Goal: Find contact information: Find contact information

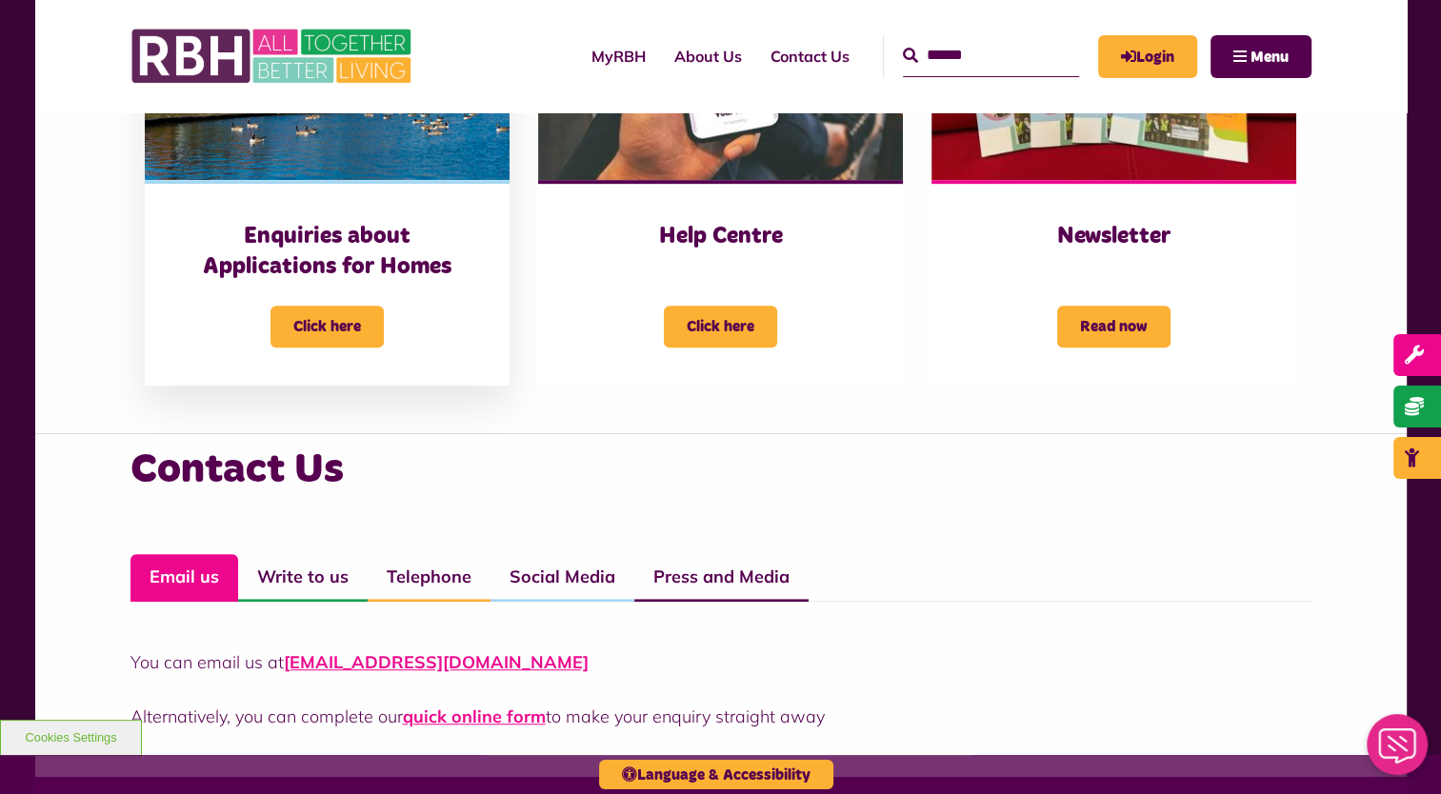
scroll to position [1143, 0]
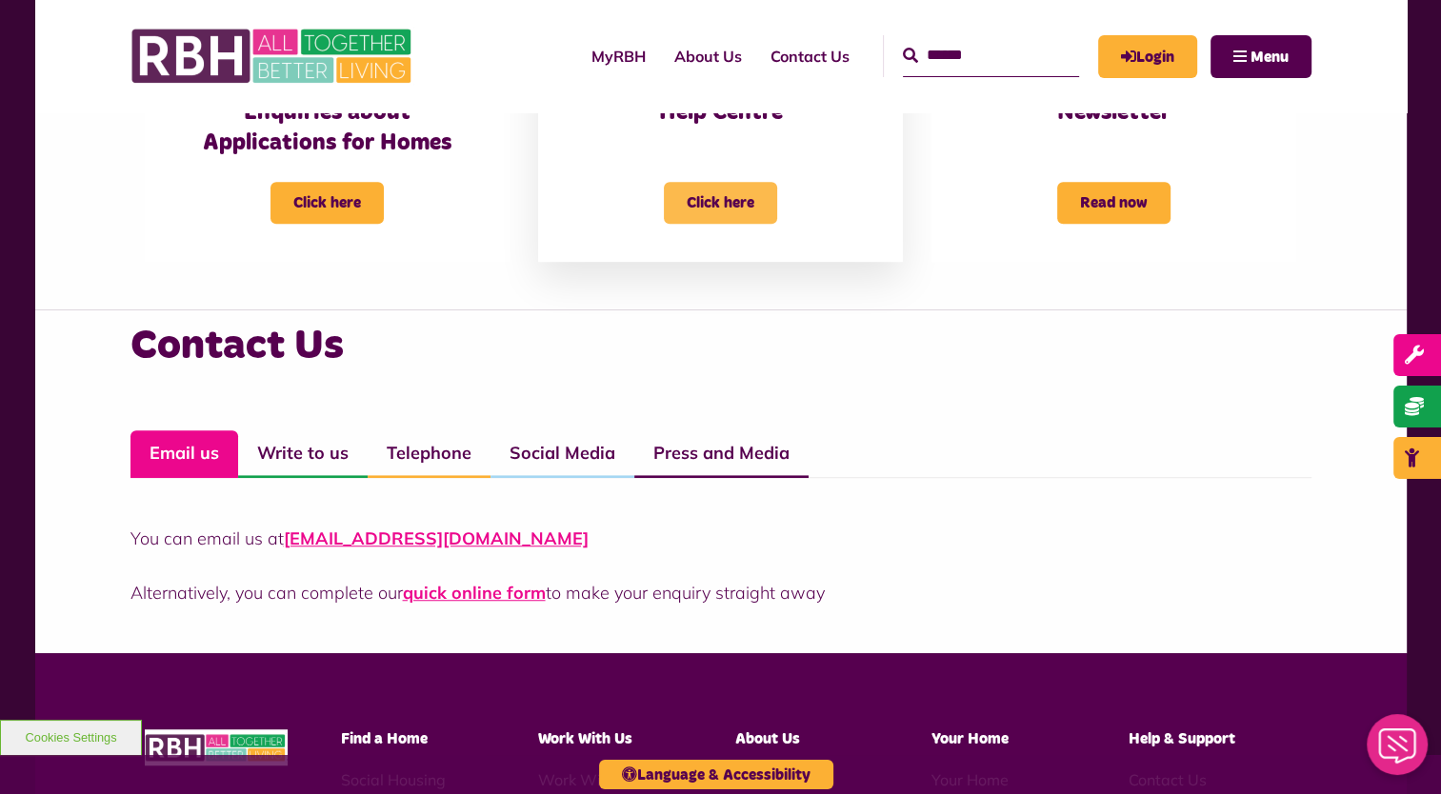
click at [726, 211] on span "Click here" at bounding box center [720, 203] width 113 height 42
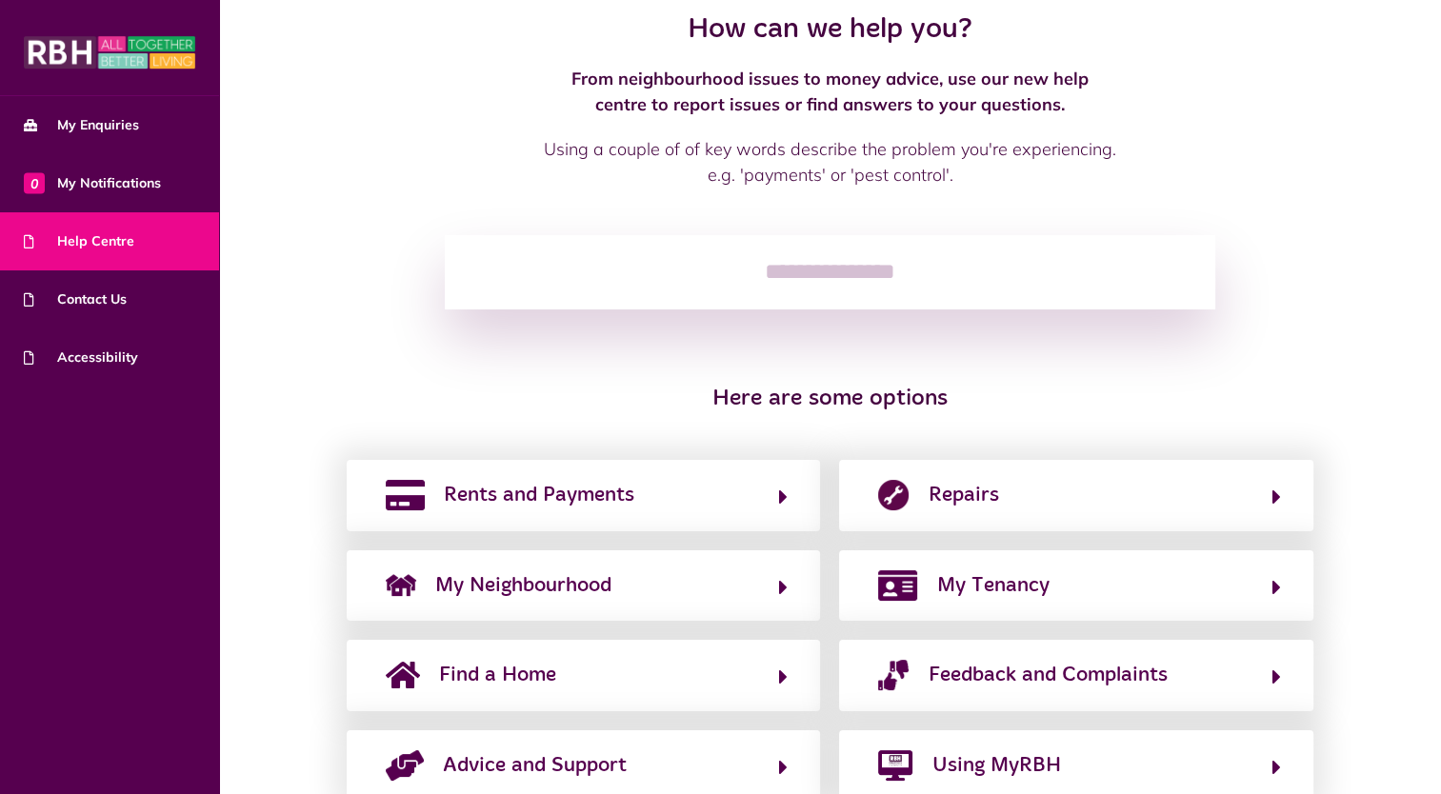
scroll to position [138, 0]
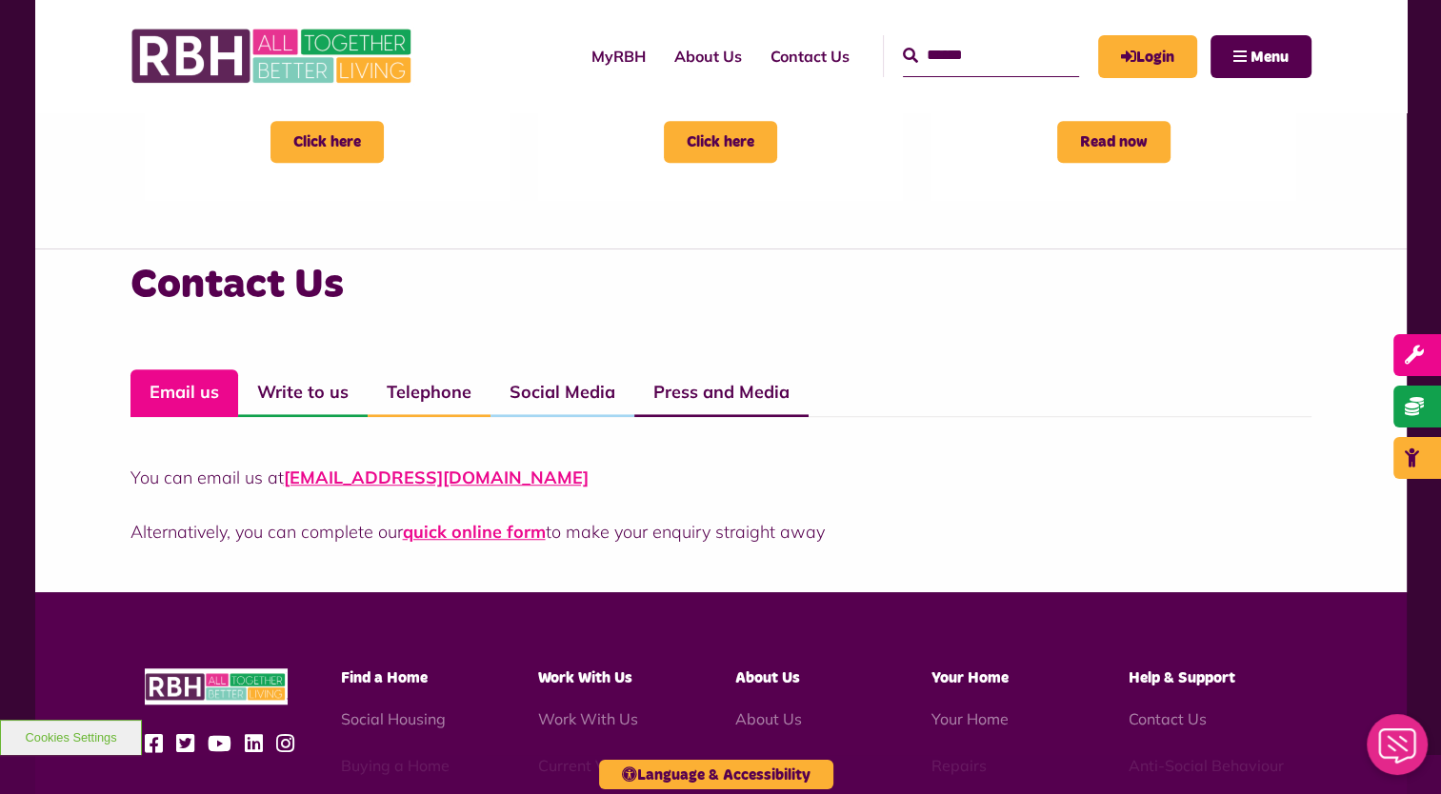
scroll to position [1238, 0]
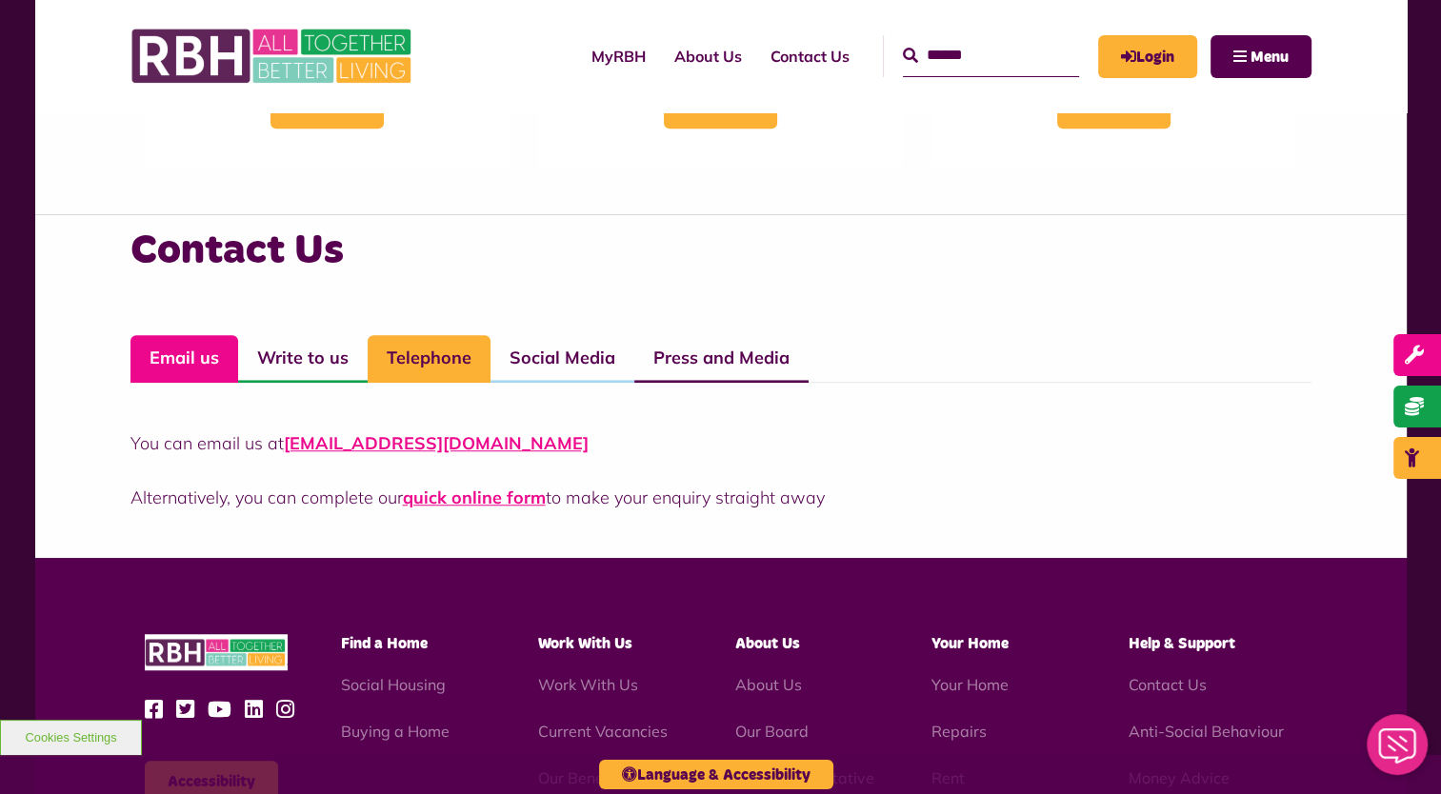
click at [429, 364] on link "Telephone" at bounding box center [429, 359] width 123 height 48
